Goal: Task Accomplishment & Management: Complete application form

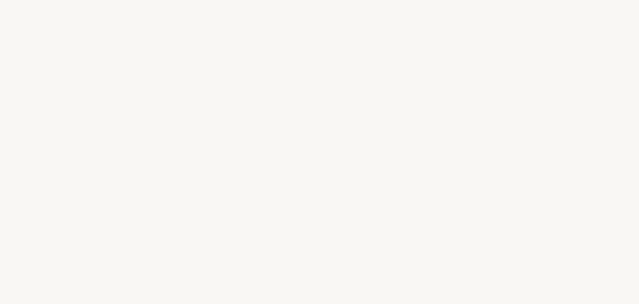
select select "US"
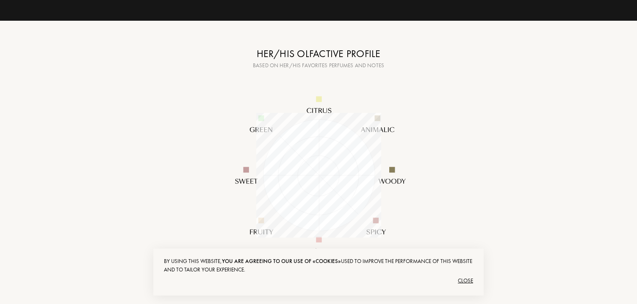
scroll to position [104, 0]
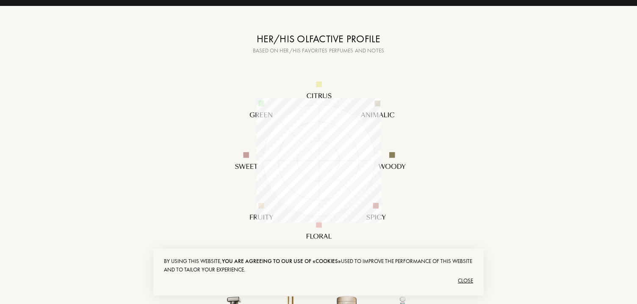
click at [462, 278] on div "Close" at bounding box center [318, 281] width 309 height 14
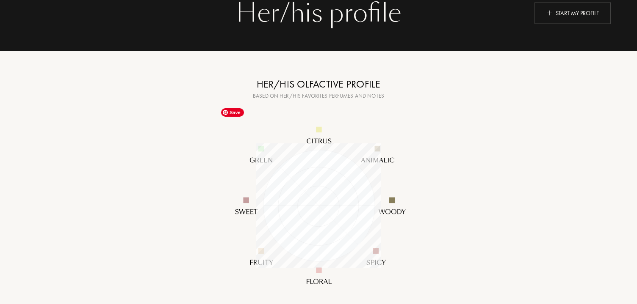
scroll to position [0, 0]
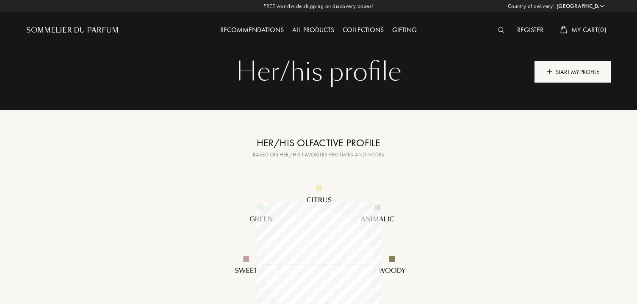
click at [575, 74] on div "Start my profile" at bounding box center [572, 72] width 76 height 22
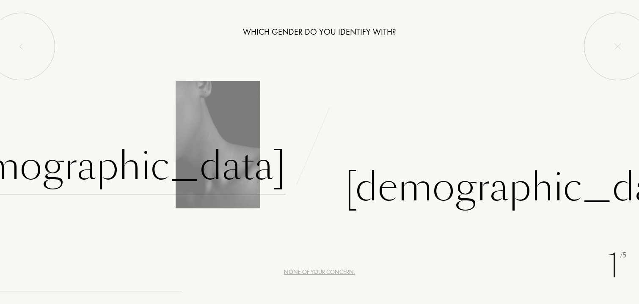
click at [222, 169] on div "[DEMOGRAPHIC_DATA]" at bounding box center [109, 166] width 354 height 57
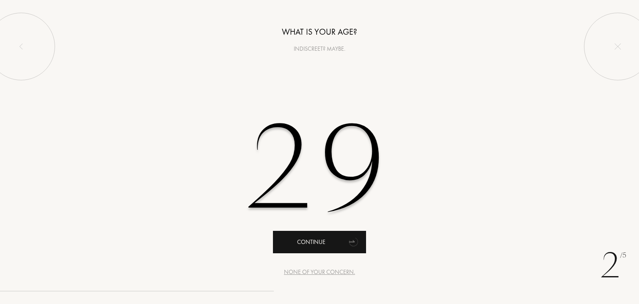
type input "29"
click at [315, 245] on div "Continue" at bounding box center [319, 242] width 93 height 22
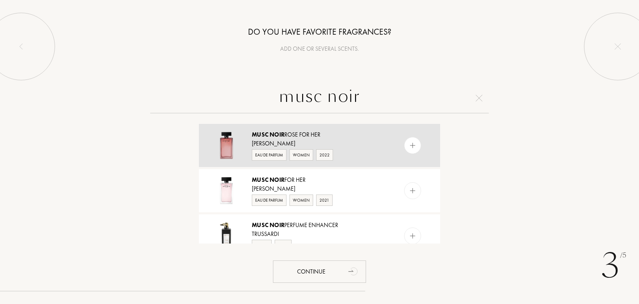
type input "musc noir"
click at [412, 146] on img at bounding box center [413, 146] width 8 height 8
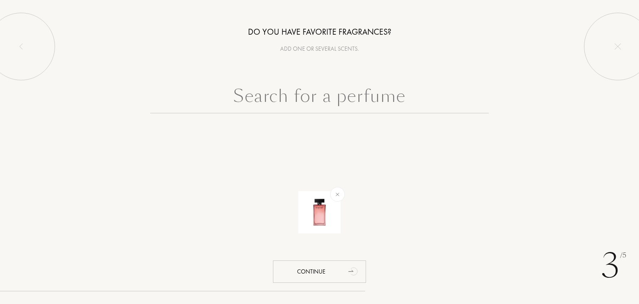
click at [364, 105] on input "text" at bounding box center [319, 98] width 339 height 30
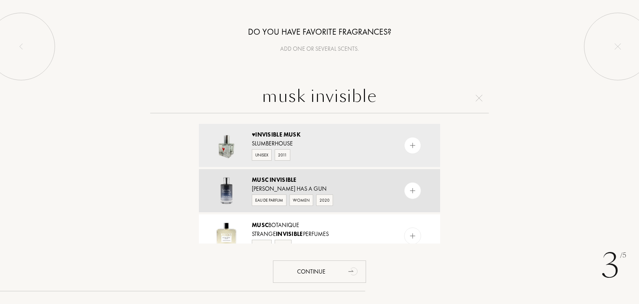
type input "musk invisible"
click at [412, 192] on img at bounding box center [413, 191] width 8 height 8
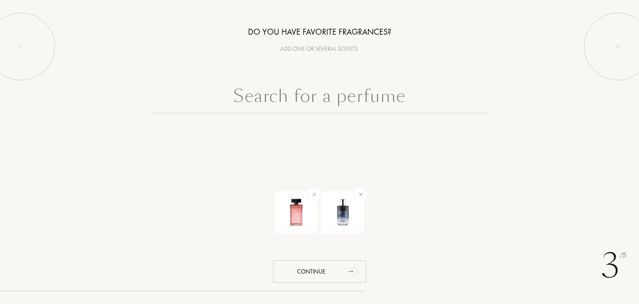
click at [368, 100] on input "text" at bounding box center [319, 98] width 339 height 30
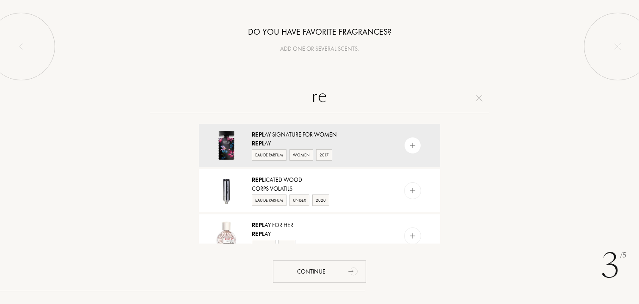
type input "r"
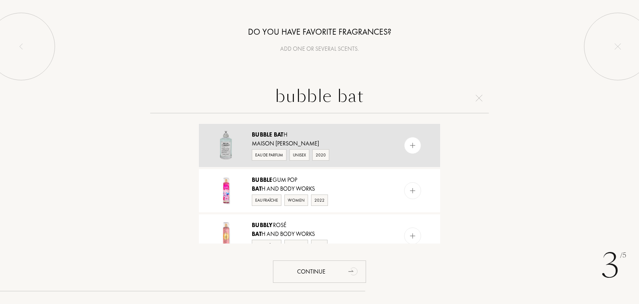
type input "bubble bat"
click at [412, 144] on img at bounding box center [413, 146] width 8 height 8
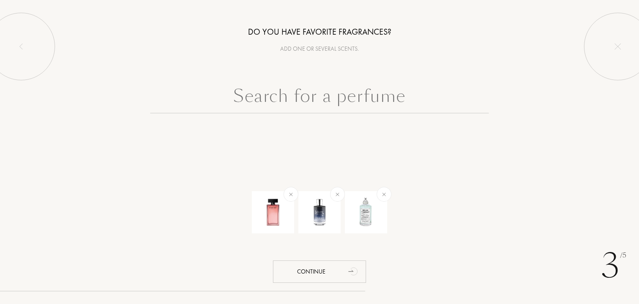
click at [379, 102] on input "text" at bounding box center [319, 98] width 339 height 30
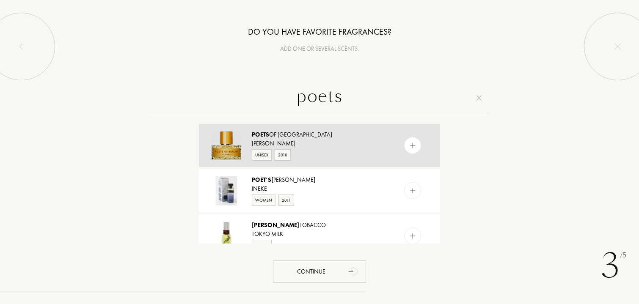
type input "poets"
click at [409, 144] on img at bounding box center [413, 146] width 8 height 8
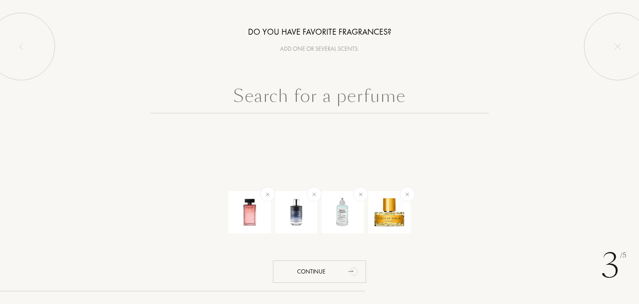
click at [334, 98] on input "text" at bounding box center [319, 98] width 339 height 30
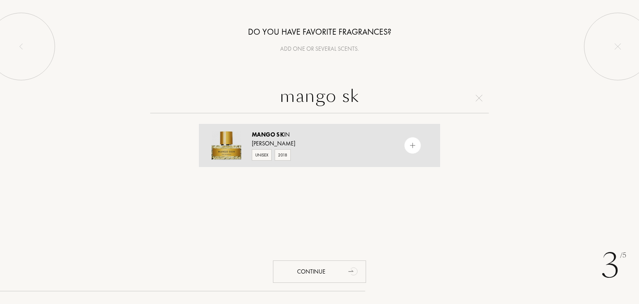
type input "mango sk"
click at [410, 145] on img at bounding box center [413, 146] width 8 height 8
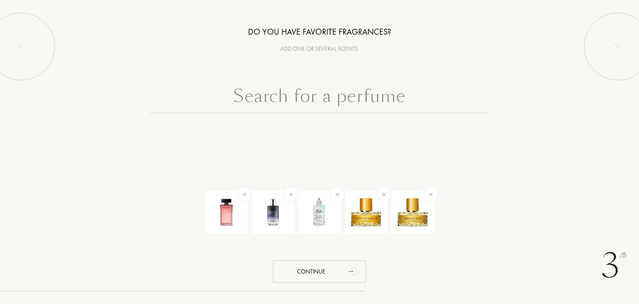
click at [387, 101] on input "text" at bounding box center [319, 98] width 339 height 30
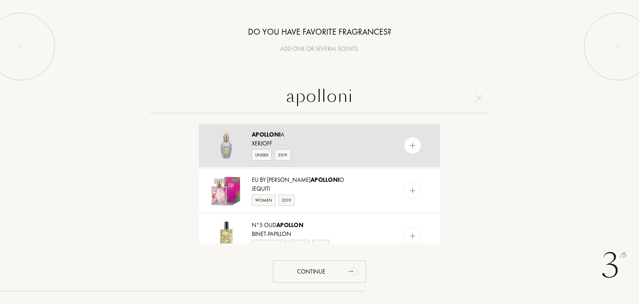
type input "apolloni"
click at [415, 139] on div at bounding box center [412, 145] width 17 height 17
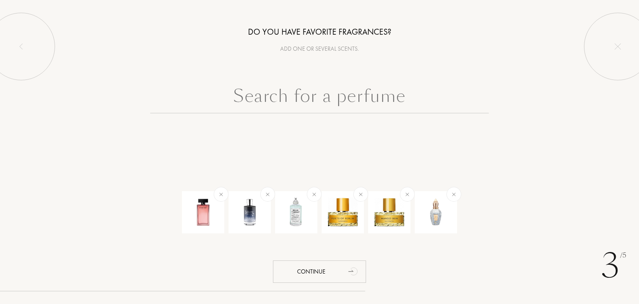
click at [283, 94] on input "text" at bounding box center [319, 98] width 339 height 30
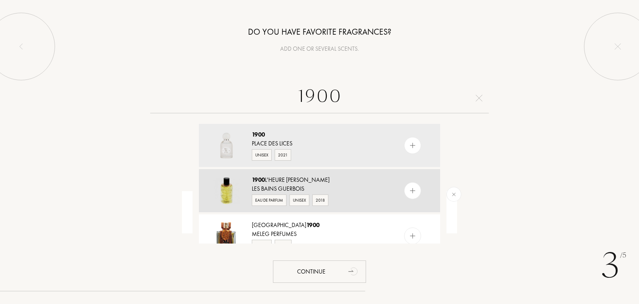
type input "1900"
click at [414, 191] on img at bounding box center [413, 191] width 8 height 8
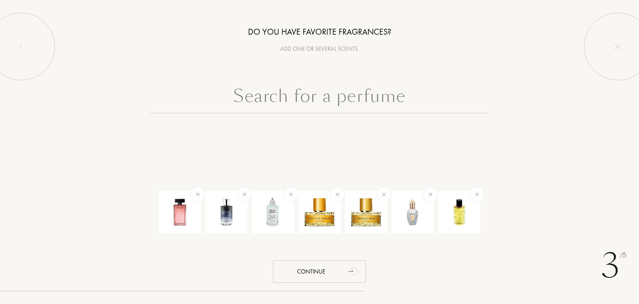
click at [300, 96] on input "text" at bounding box center [319, 98] width 339 height 30
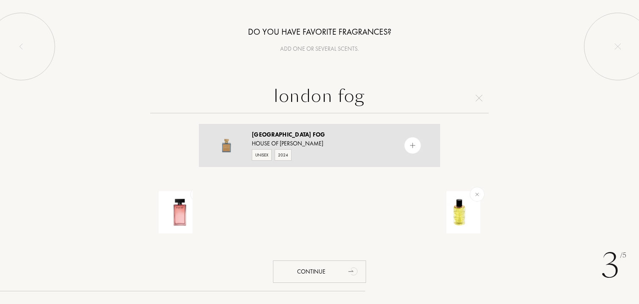
type input "london fog"
click at [414, 146] on img at bounding box center [413, 146] width 8 height 8
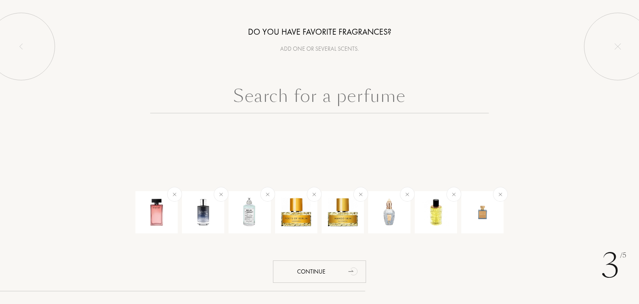
click at [306, 94] on input "text" at bounding box center [319, 98] width 339 height 30
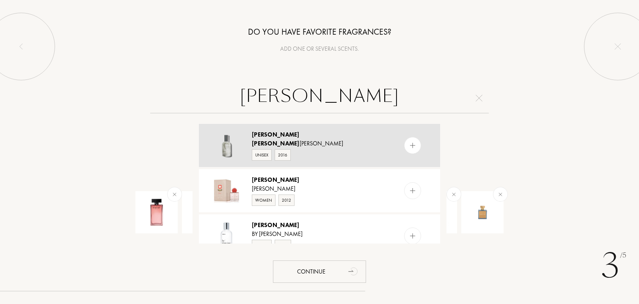
type input "rosie"
click at [407, 145] on div at bounding box center [412, 145] width 17 height 17
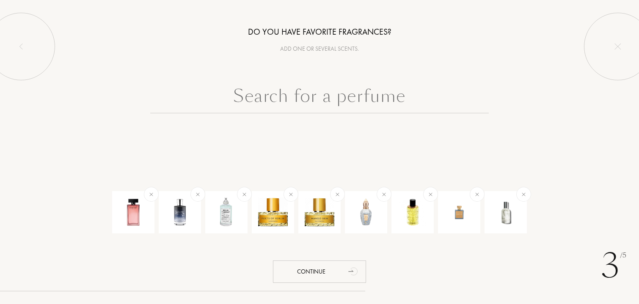
click at [312, 99] on input "text" at bounding box center [319, 98] width 339 height 30
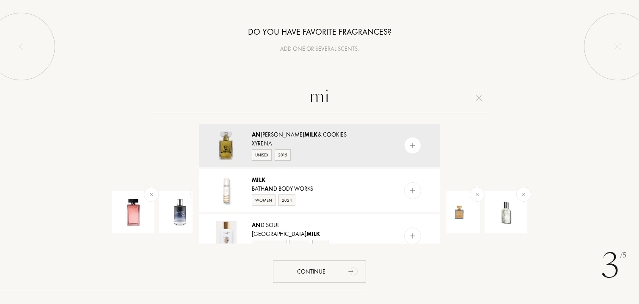
type input "m"
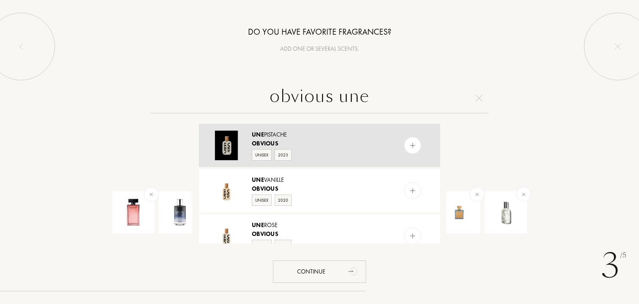
type input "obvious une"
click at [413, 147] on img at bounding box center [413, 146] width 8 height 8
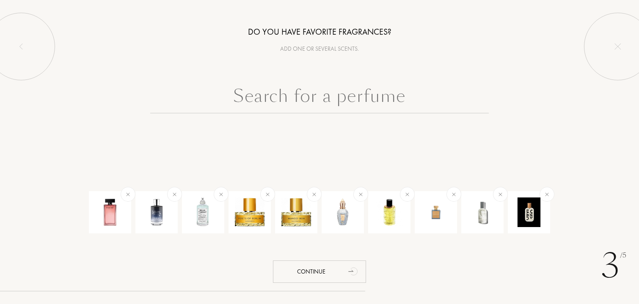
click at [326, 91] on input "text" at bounding box center [319, 98] width 339 height 30
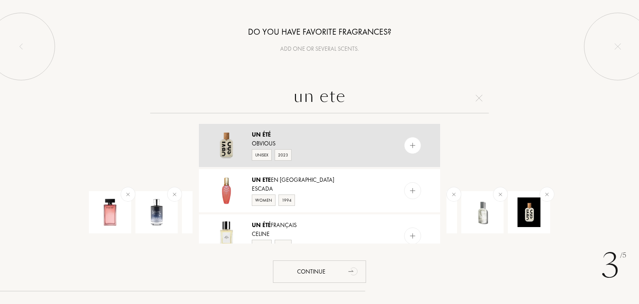
type input "un ete"
click at [411, 148] on img at bounding box center [413, 146] width 8 height 8
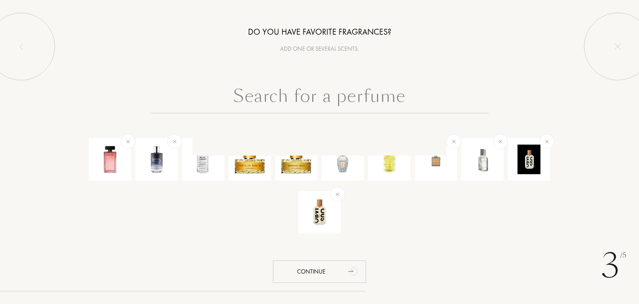
click at [313, 104] on input "text" at bounding box center [319, 98] width 339 height 30
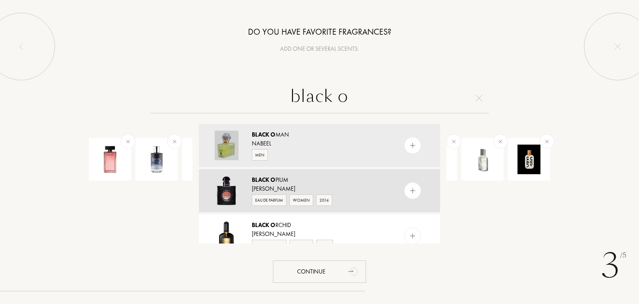
type input "black o"
click at [414, 193] on img at bounding box center [413, 191] width 8 height 8
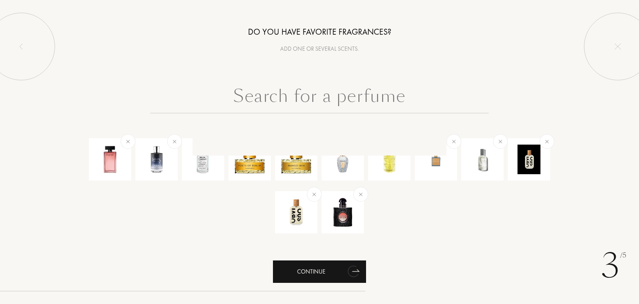
click at [358, 272] on icon "animation" at bounding box center [355, 271] width 7 height 2
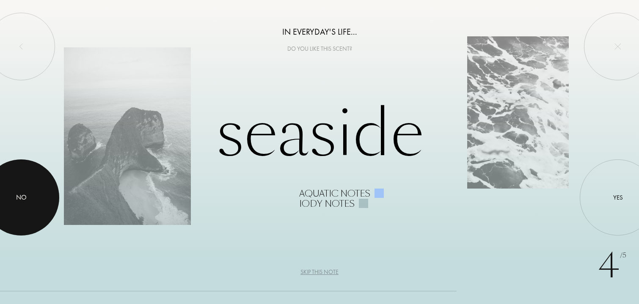
click at [30, 198] on div at bounding box center [21, 198] width 76 height 76
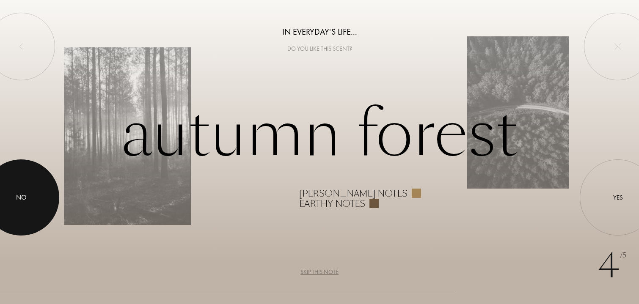
click at [43, 198] on div at bounding box center [21, 198] width 76 height 76
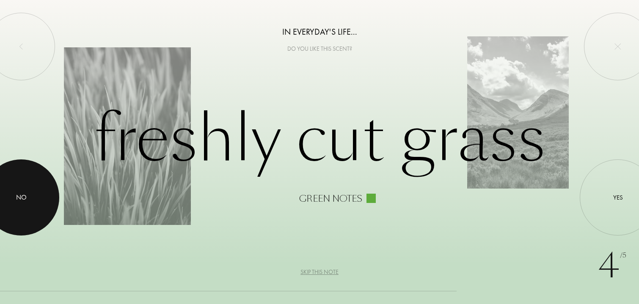
click at [43, 198] on div at bounding box center [21, 198] width 76 height 76
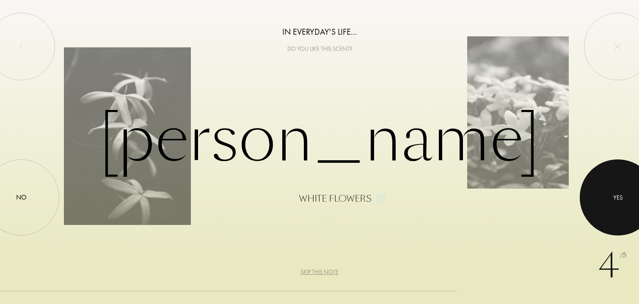
click at [613, 207] on div at bounding box center [618, 198] width 76 height 76
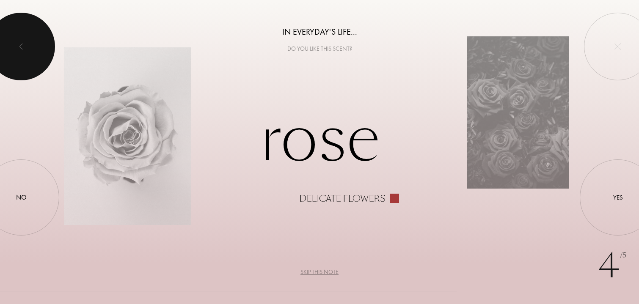
click at [28, 42] on div at bounding box center [21, 47] width 68 height 68
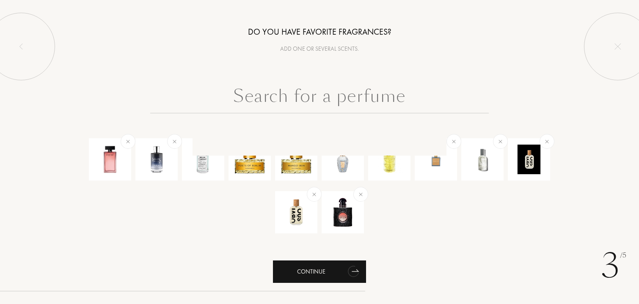
click at [340, 273] on div "Continue" at bounding box center [319, 272] width 93 height 22
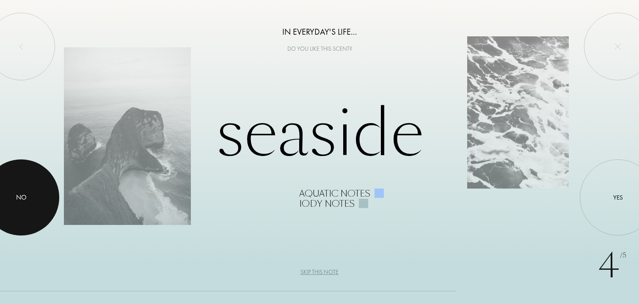
click at [23, 202] on div "No" at bounding box center [21, 198] width 11 height 10
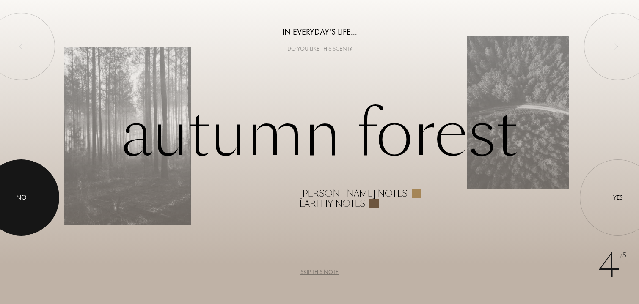
click at [23, 202] on div "No" at bounding box center [21, 198] width 11 height 10
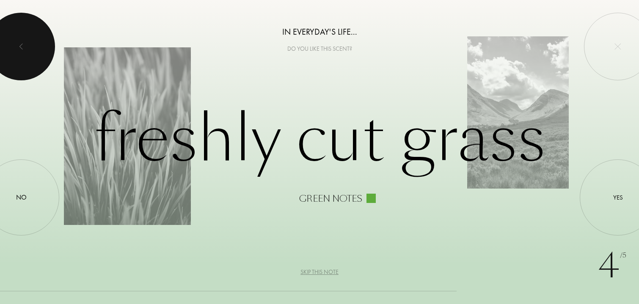
click at [14, 34] on div at bounding box center [21, 47] width 68 height 68
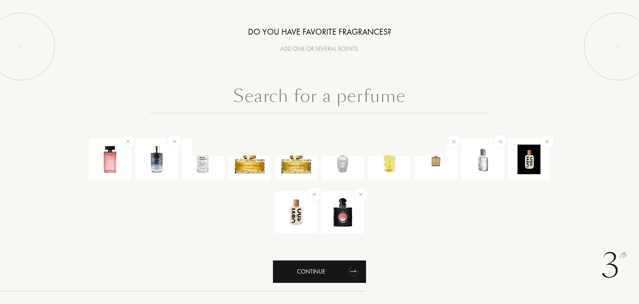
click at [328, 271] on div "Continue" at bounding box center [319, 272] width 93 height 22
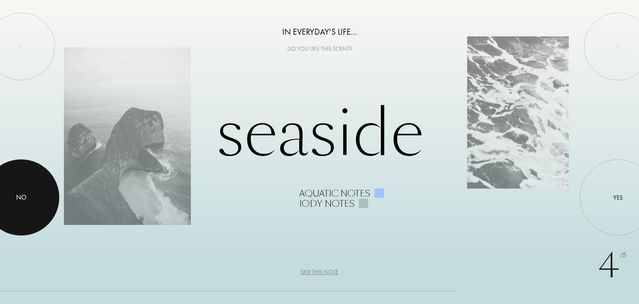
click at [28, 199] on div at bounding box center [21, 198] width 76 height 76
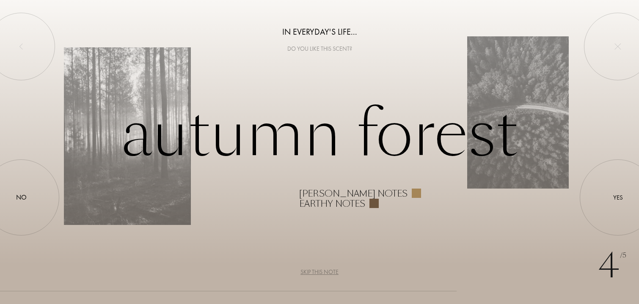
click at [322, 272] on div "Skip this note" at bounding box center [320, 272] width 38 height 9
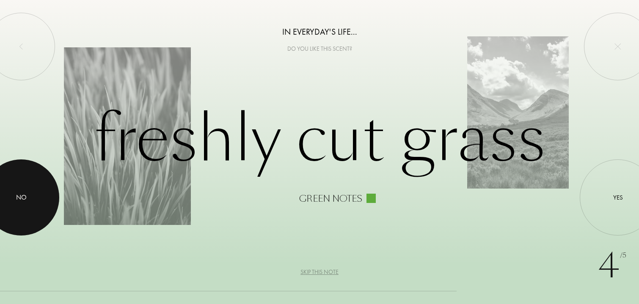
click at [28, 206] on div at bounding box center [21, 198] width 76 height 76
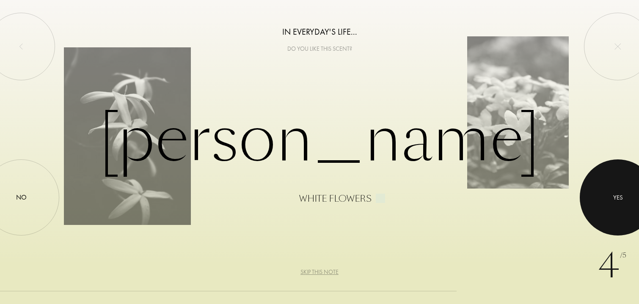
click at [612, 205] on div at bounding box center [618, 198] width 76 height 76
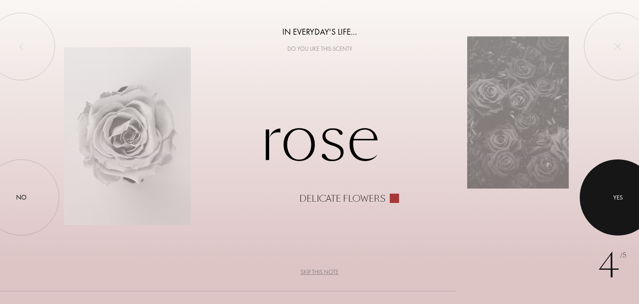
click at [617, 196] on div "Yes" at bounding box center [619, 198] width 10 height 10
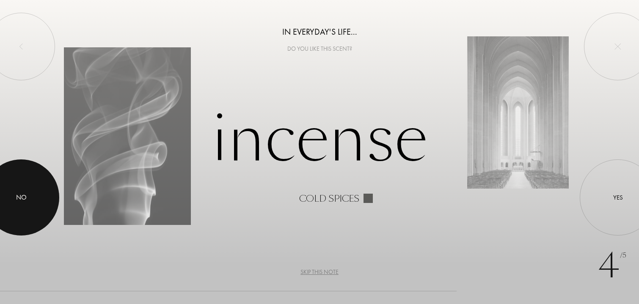
click at [12, 211] on div at bounding box center [21, 198] width 76 height 76
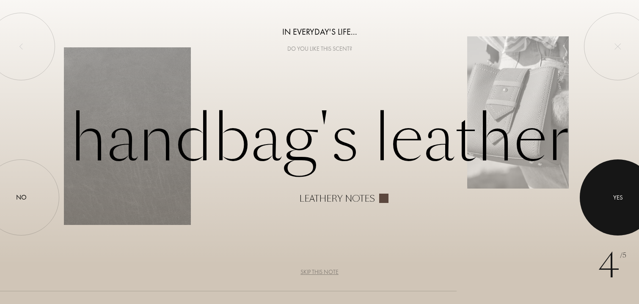
click at [622, 205] on div at bounding box center [618, 198] width 76 height 76
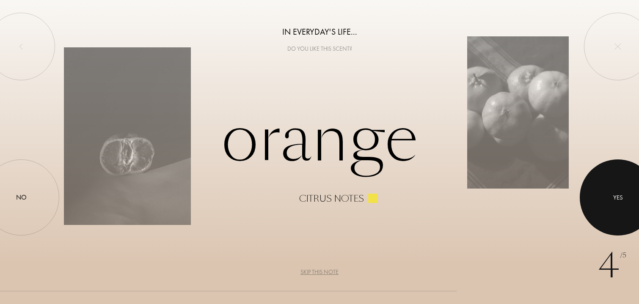
click at [620, 189] on div at bounding box center [618, 198] width 76 height 76
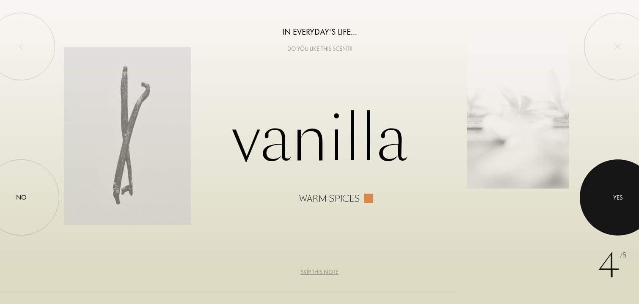
click at [603, 196] on div at bounding box center [618, 198] width 76 height 76
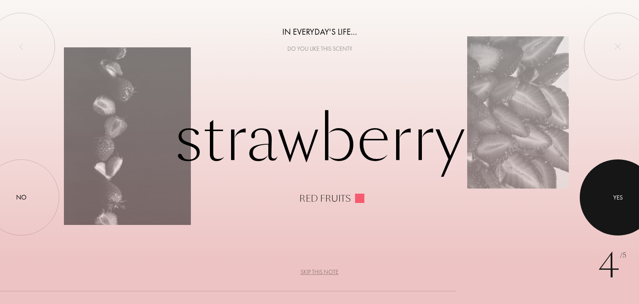
click at [604, 180] on div at bounding box center [618, 198] width 76 height 76
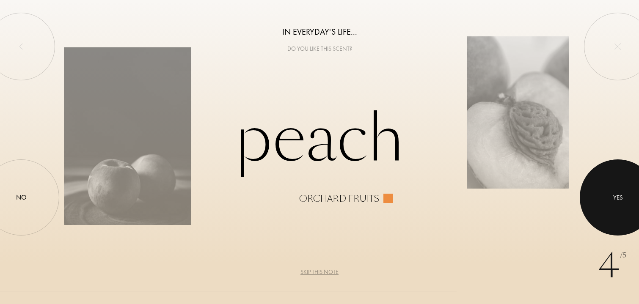
click at [611, 189] on div at bounding box center [618, 198] width 76 height 76
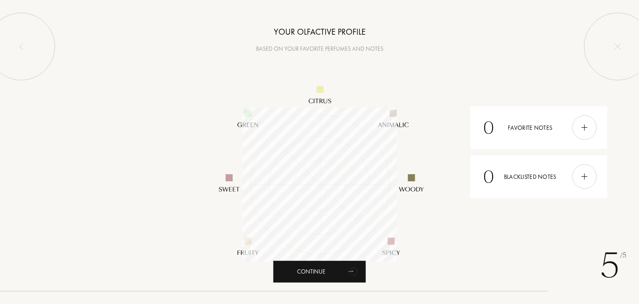
scroll to position [155, 155]
click at [540, 129] on div "0 Favorite notes" at bounding box center [538, 127] width 137 height 43
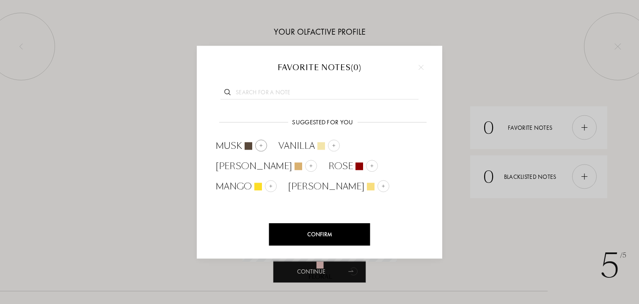
click at [260, 147] on img at bounding box center [261, 146] width 4 height 4
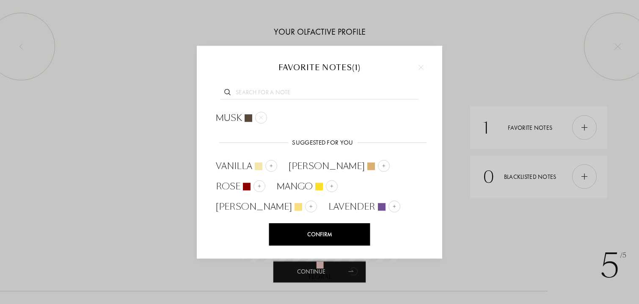
click at [337, 233] on div "Confirm" at bounding box center [319, 235] width 101 height 22
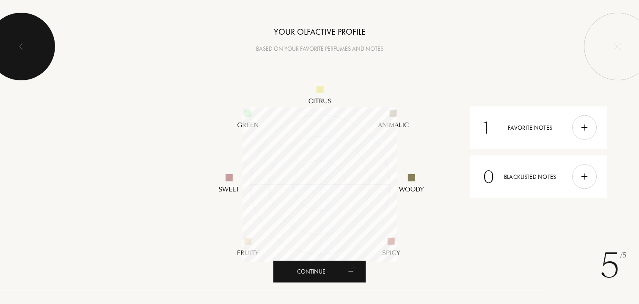
click at [20, 52] on div at bounding box center [21, 47] width 68 height 68
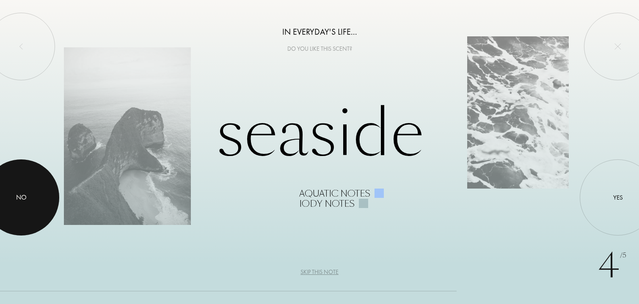
click at [21, 206] on div at bounding box center [21, 198] width 76 height 76
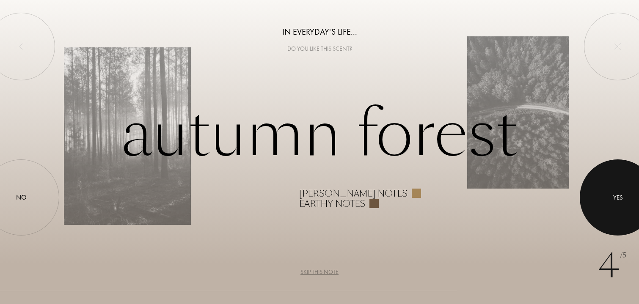
click at [609, 180] on div at bounding box center [618, 198] width 76 height 76
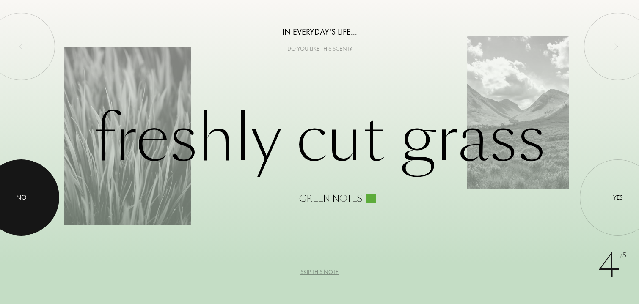
click at [19, 198] on div "No" at bounding box center [21, 198] width 11 height 10
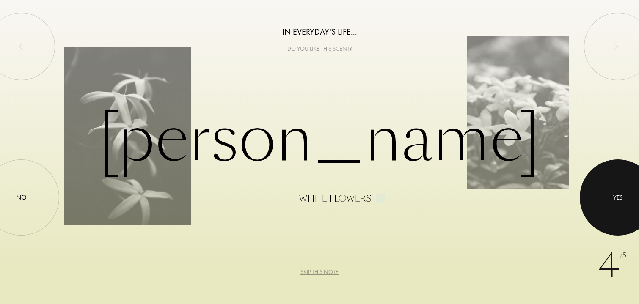
click at [632, 190] on div at bounding box center [618, 198] width 76 height 76
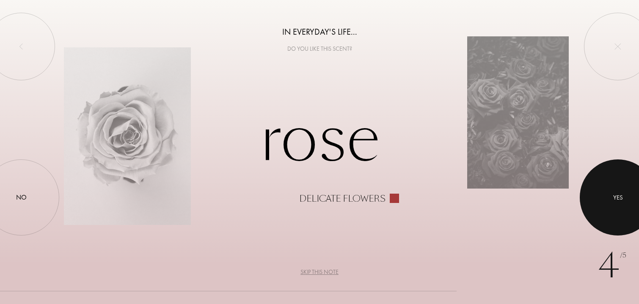
click at [632, 190] on div at bounding box center [618, 198] width 76 height 76
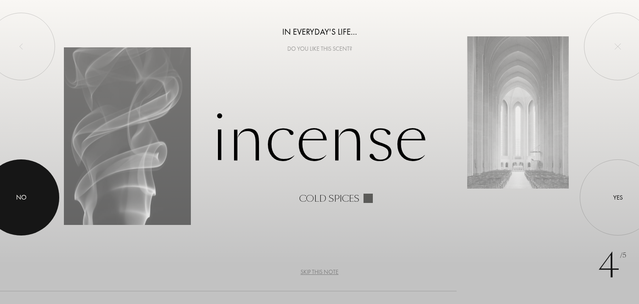
click at [24, 196] on div "No" at bounding box center [21, 198] width 11 height 10
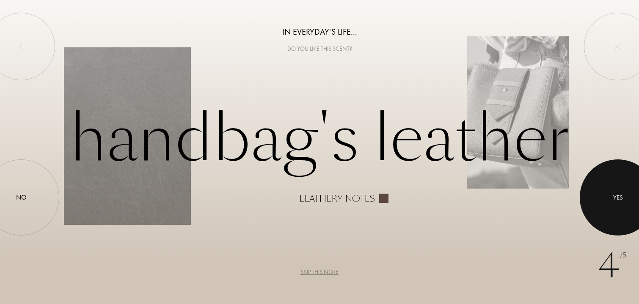
click at [605, 187] on div at bounding box center [618, 198] width 76 height 76
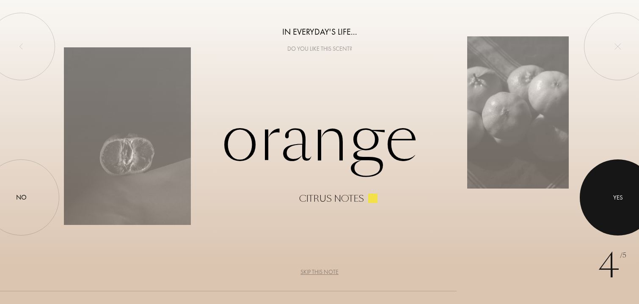
click at [605, 187] on div at bounding box center [618, 198] width 76 height 76
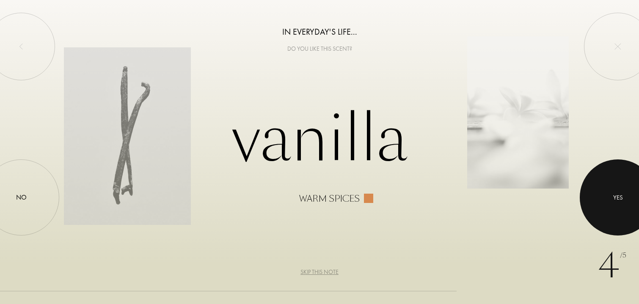
click at [605, 187] on div at bounding box center [618, 198] width 76 height 76
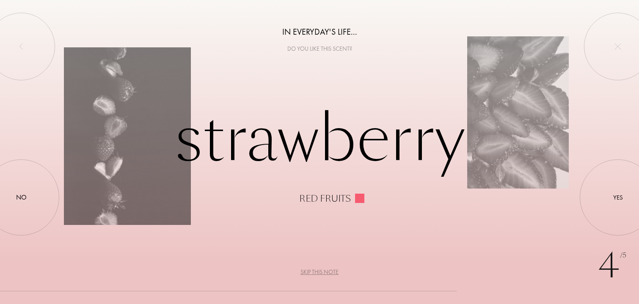
click at [323, 275] on div "Skip this note" at bounding box center [320, 272] width 38 height 9
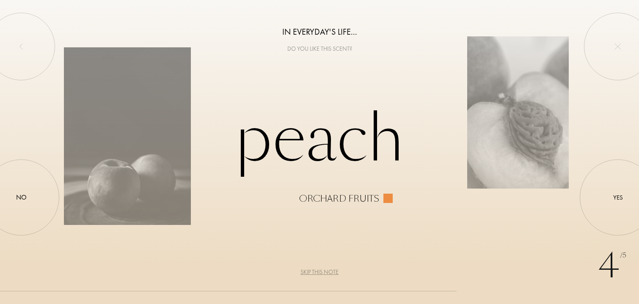
click at [320, 272] on div "Skip this note" at bounding box center [320, 272] width 38 height 9
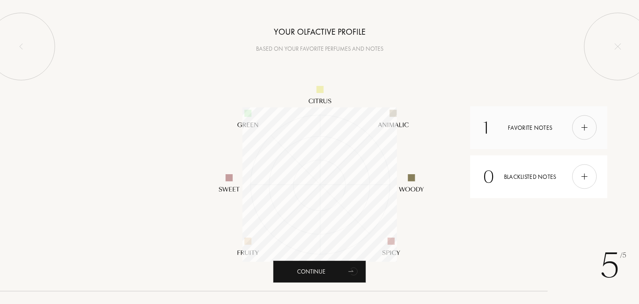
click at [559, 126] on div "1 Favorite notes" at bounding box center [538, 127] width 137 height 43
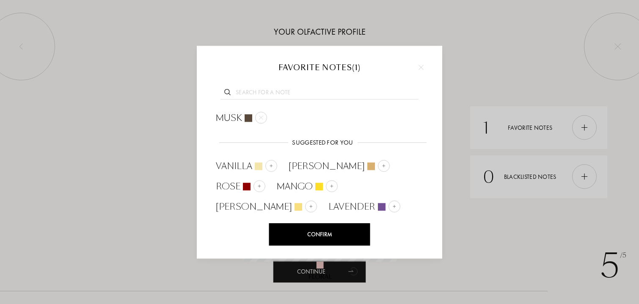
click at [426, 67] on div at bounding box center [421, 67] width 13 height 13
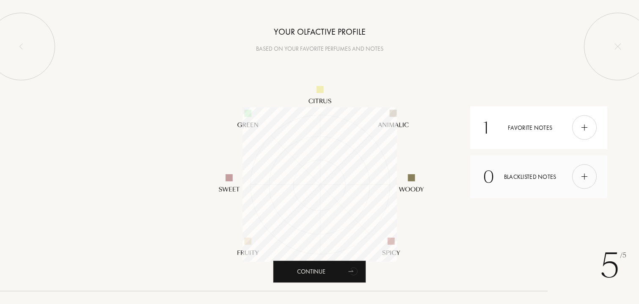
click at [540, 177] on div "0 Blacklisted notes" at bounding box center [538, 176] width 137 height 43
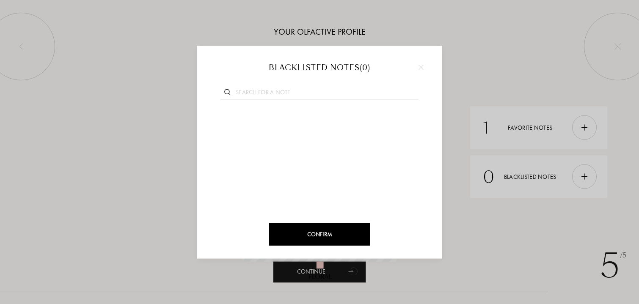
click at [421, 67] on img at bounding box center [421, 67] width 5 height 5
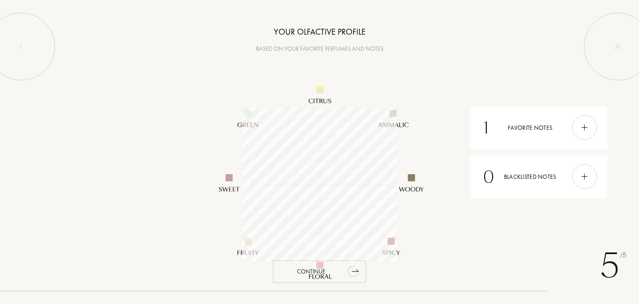
click at [348, 274] on icon "animation" at bounding box center [354, 271] width 17 height 17
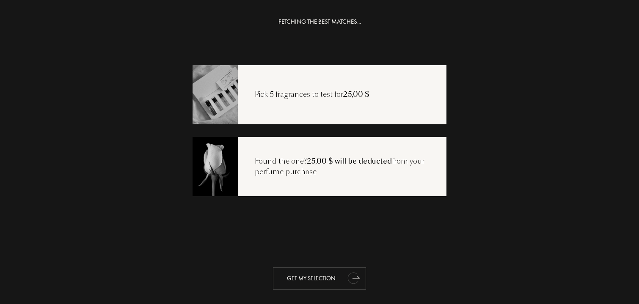
click at [316, 272] on div "Get my selection" at bounding box center [319, 279] width 93 height 22
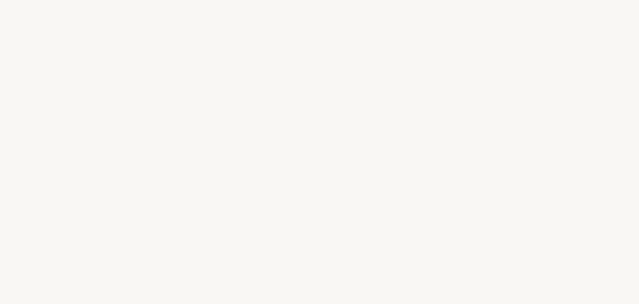
select select "US"
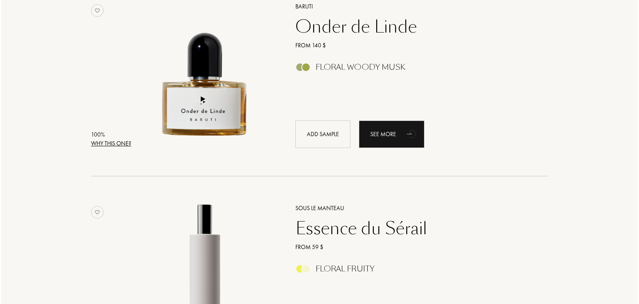
scroll to position [161, 0]
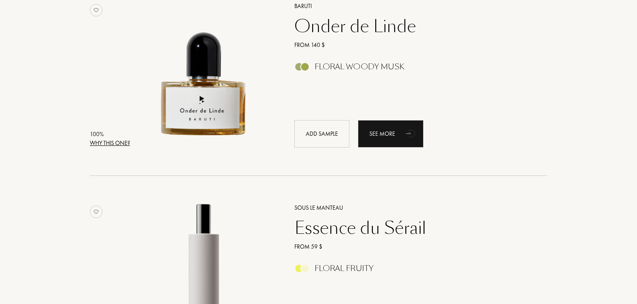
click at [117, 143] on div "Why this one?" at bounding box center [110, 143] width 40 height 9
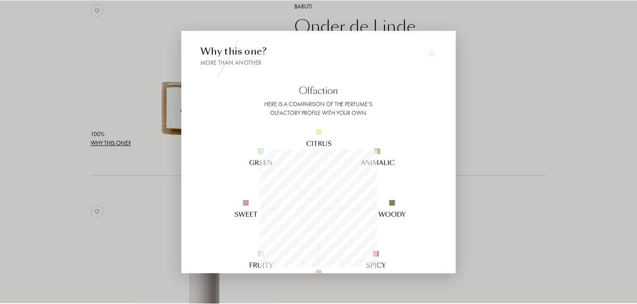
scroll to position [119, 119]
click at [432, 54] on img at bounding box center [434, 53] width 6 height 6
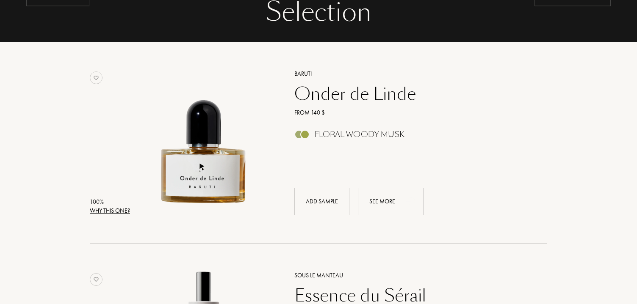
scroll to position [0, 0]
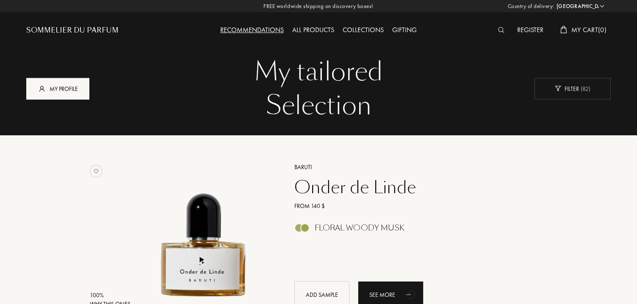
click at [86, 91] on div "My profile" at bounding box center [57, 89] width 63 height 22
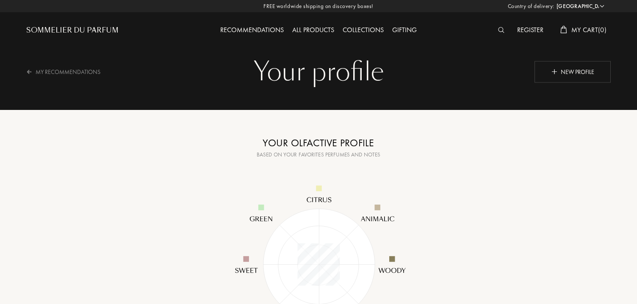
select select "US"
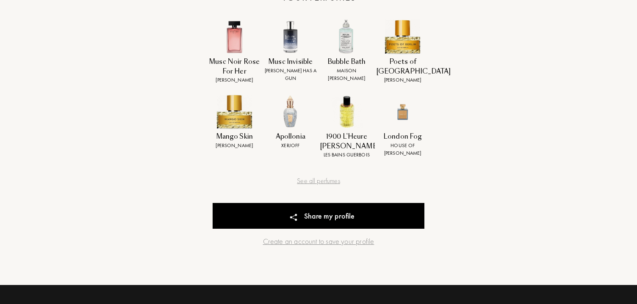
scroll to position [393, 0]
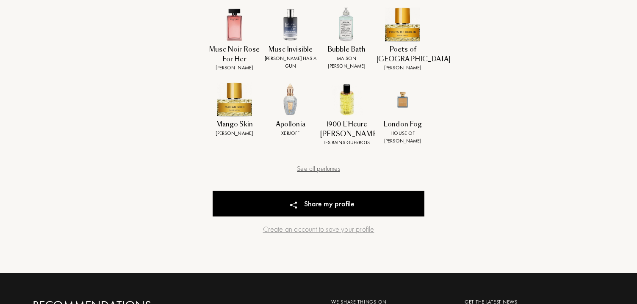
click at [325, 169] on div "See all perfumes" at bounding box center [319, 169] width 212 height 10
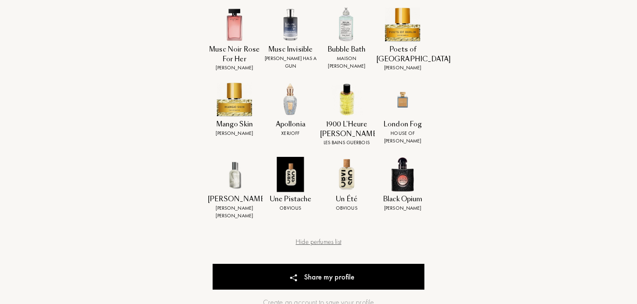
click at [319, 237] on div "Hide perfumes list" at bounding box center [319, 242] width 212 height 10
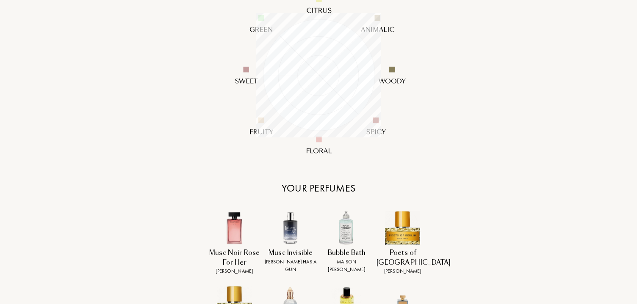
scroll to position [0, 0]
